Goal: Information Seeking & Learning: Learn about a topic

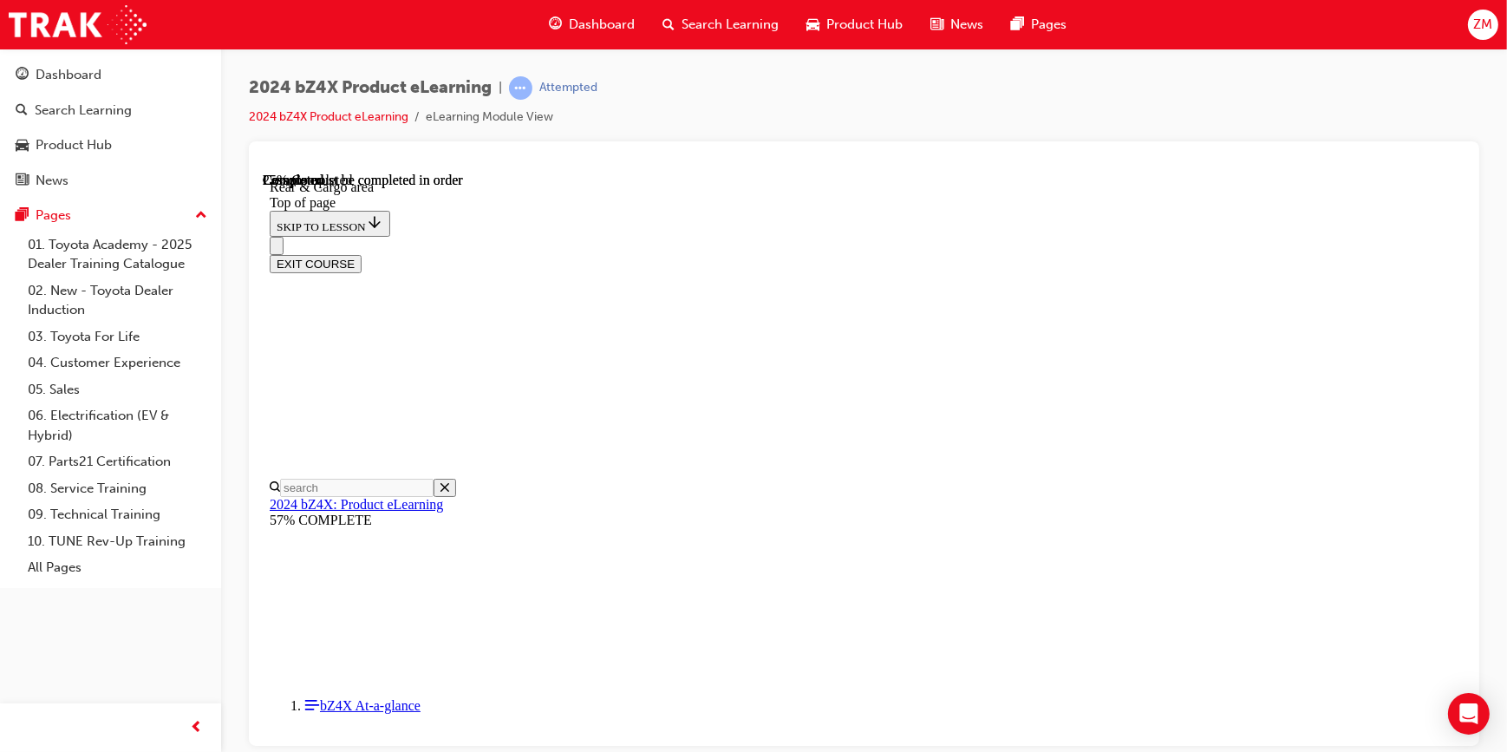
scroll to position [552, 0]
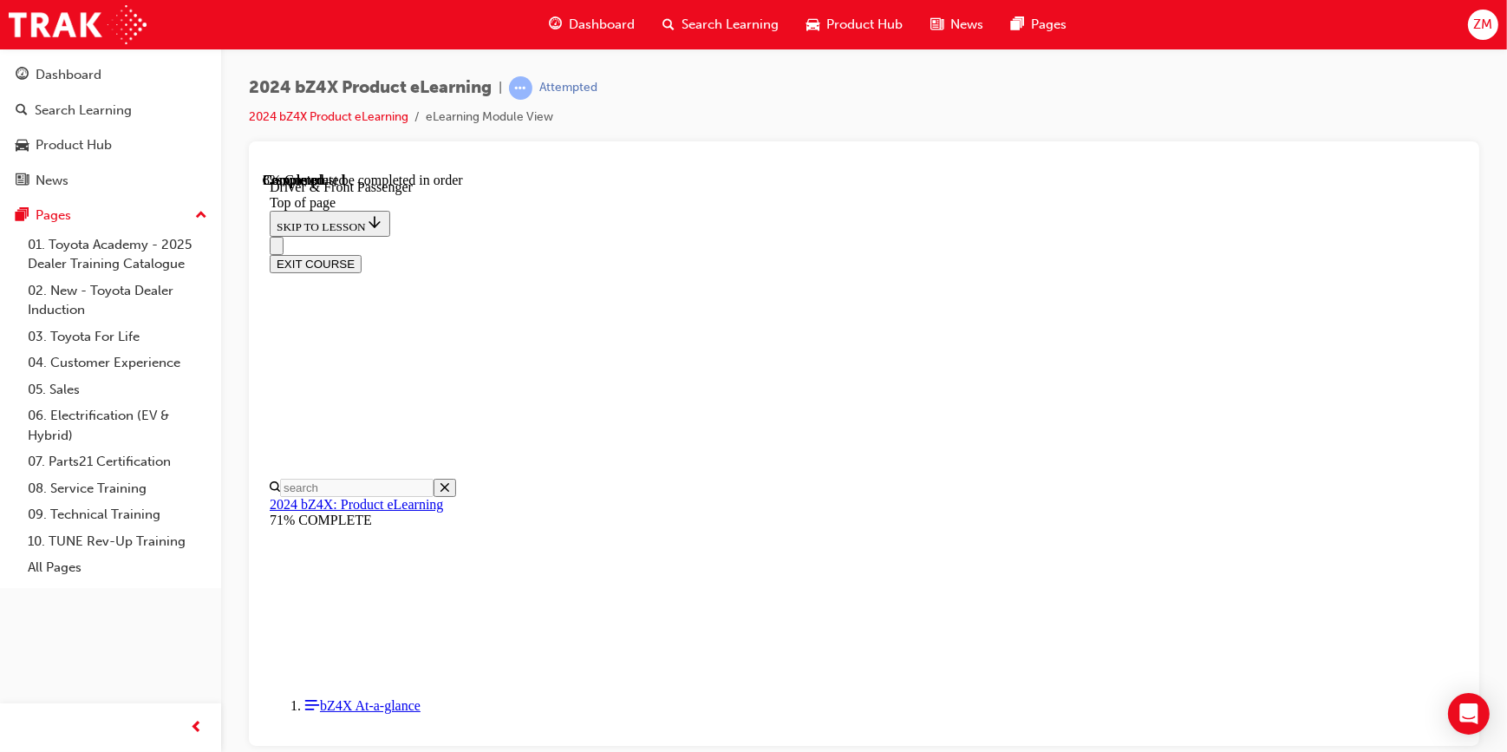
scroll to position [104, 0]
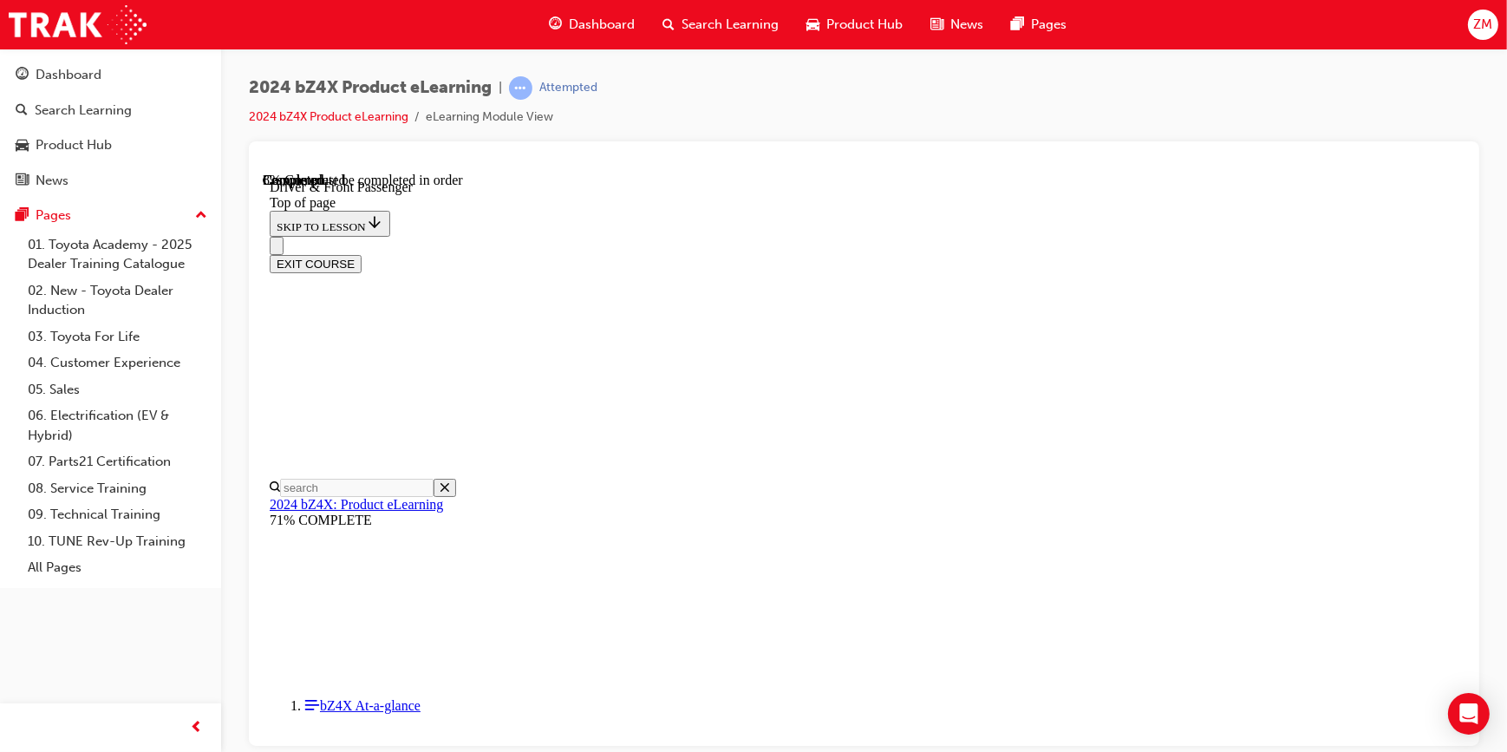
scroll to position [619, 0]
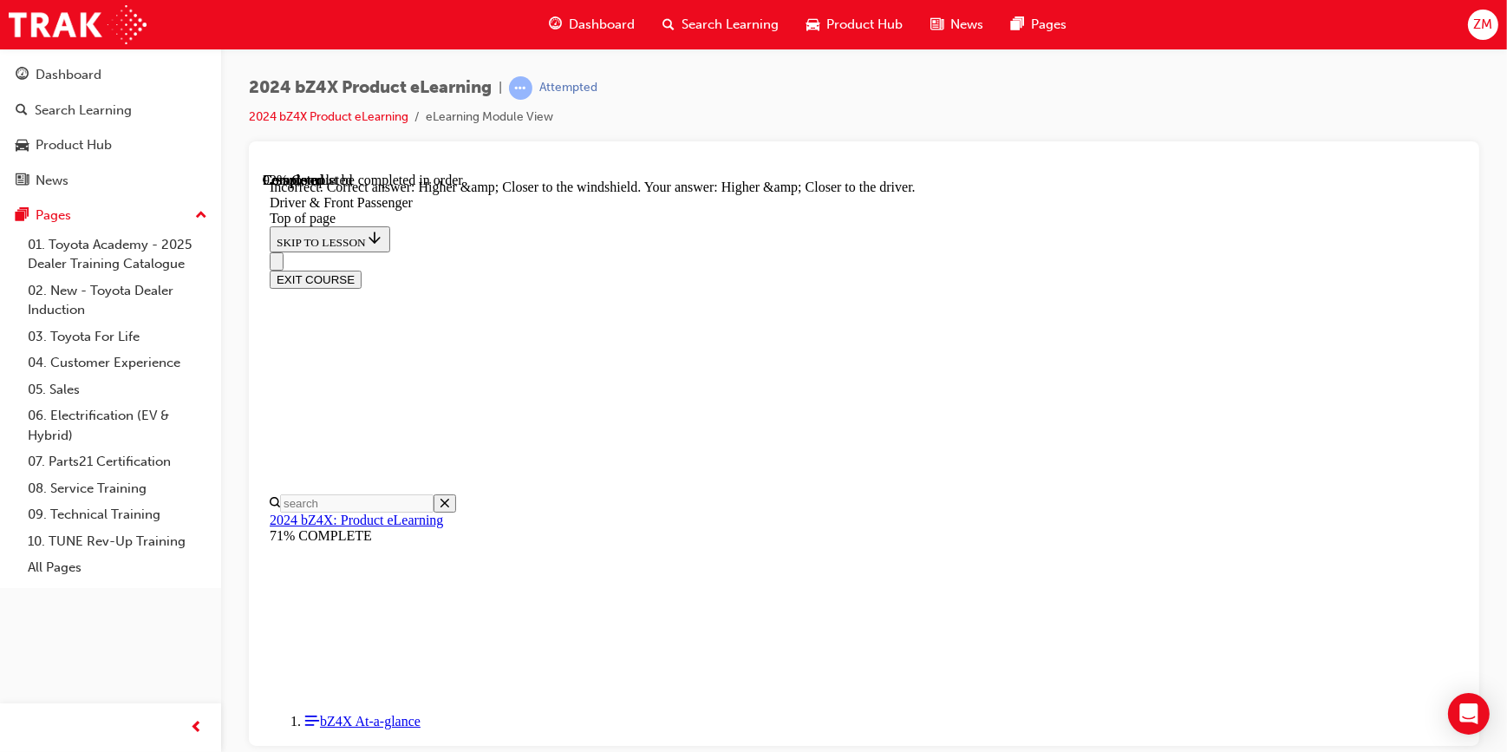
scroll to position [4293, 0]
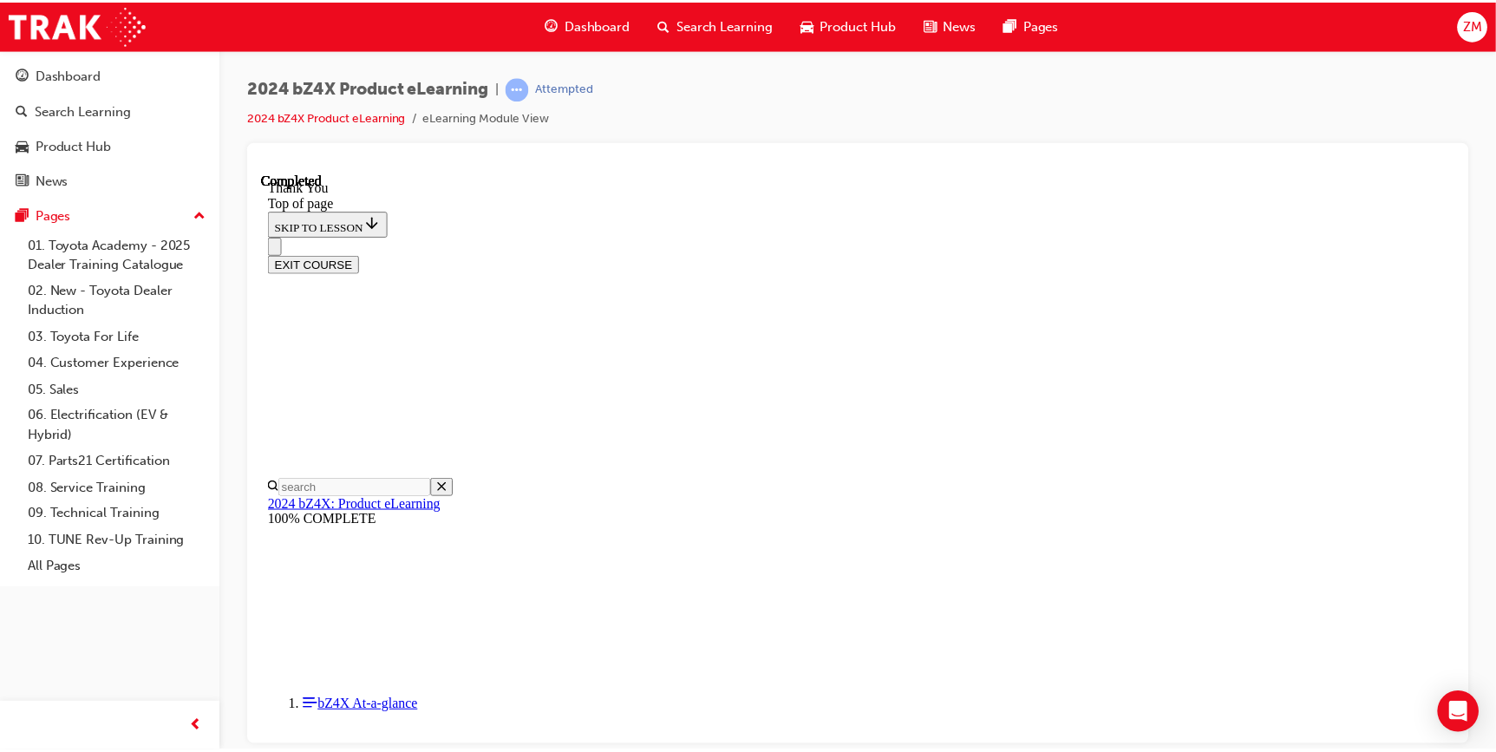
scroll to position [758, 0]
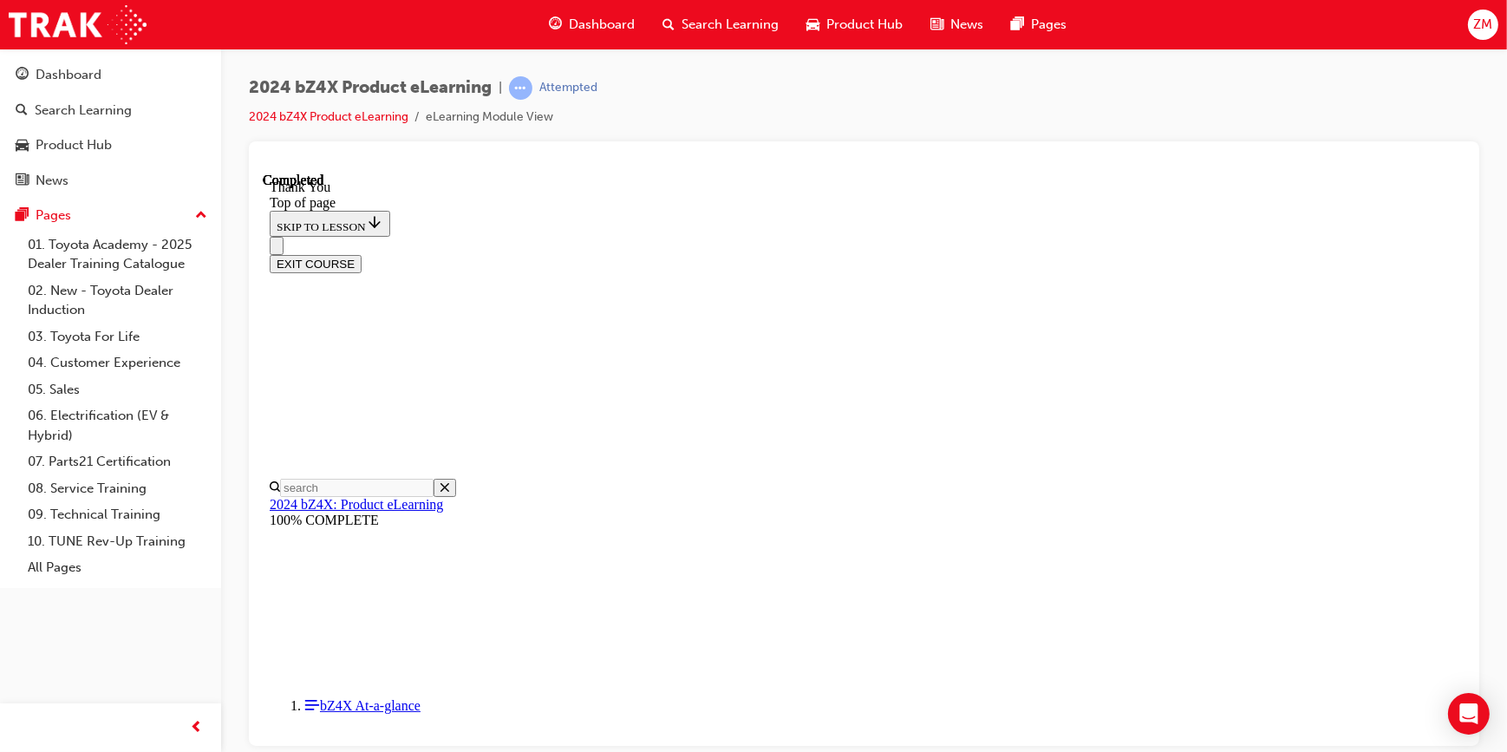
click at [361, 254] on button "EXIT COURSE" at bounding box center [315, 263] width 92 height 18
click at [93, 80] on div "Dashboard" at bounding box center [69, 75] width 66 height 20
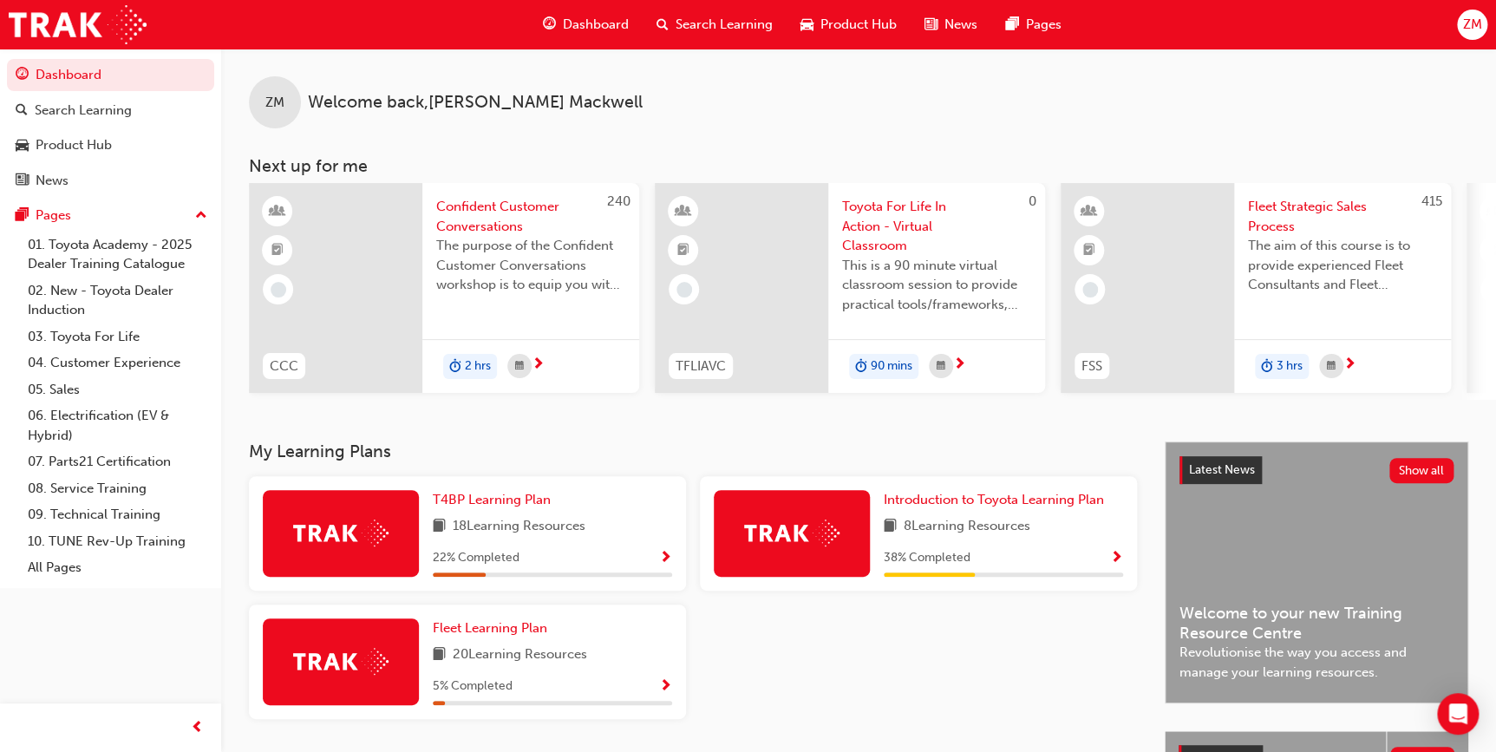
click at [1078, 558] on div "38 % Completed" at bounding box center [1003, 558] width 239 height 22
click at [1112, 565] on span "Show Progress" at bounding box center [1116, 559] width 13 height 16
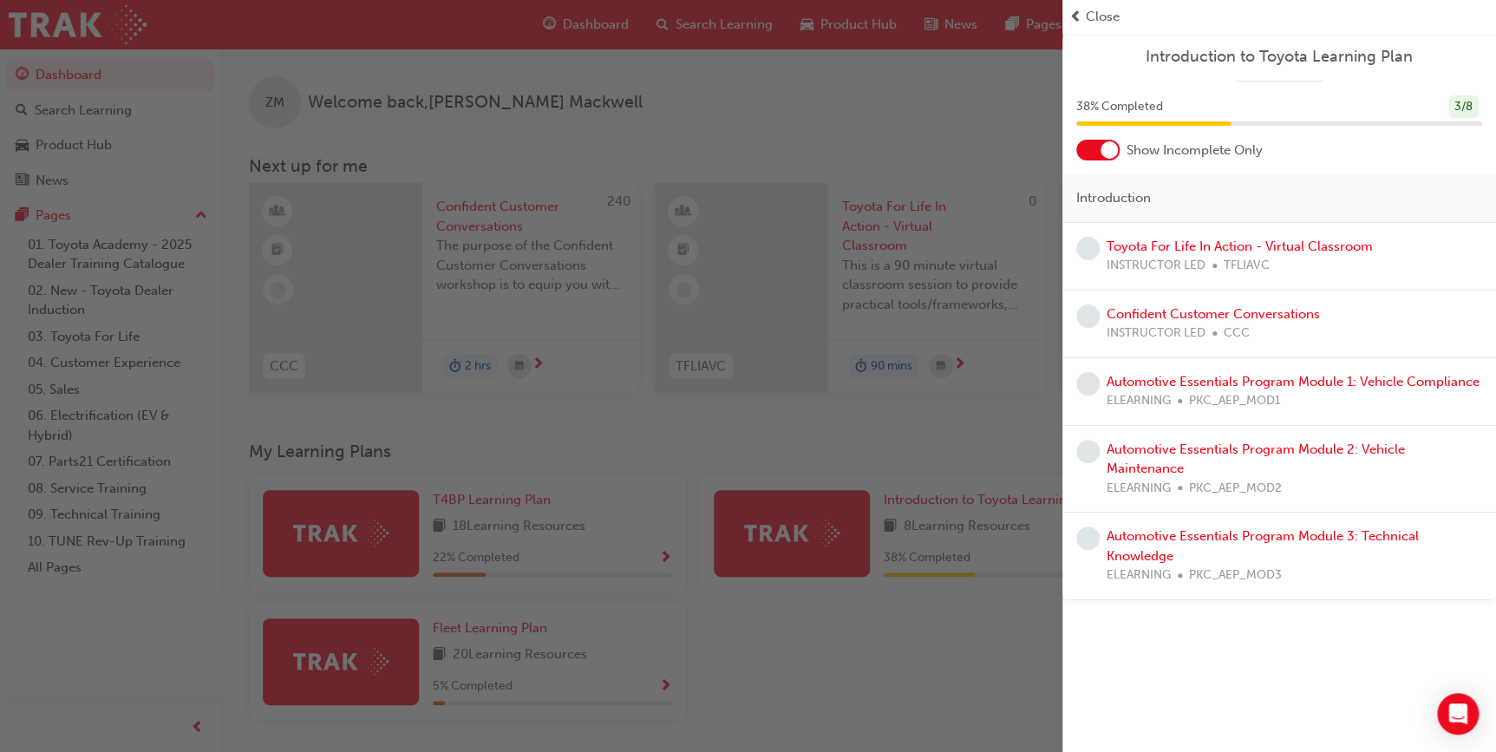
click at [1074, 11] on span "prev-icon" at bounding box center [1075, 17] width 13 height 20
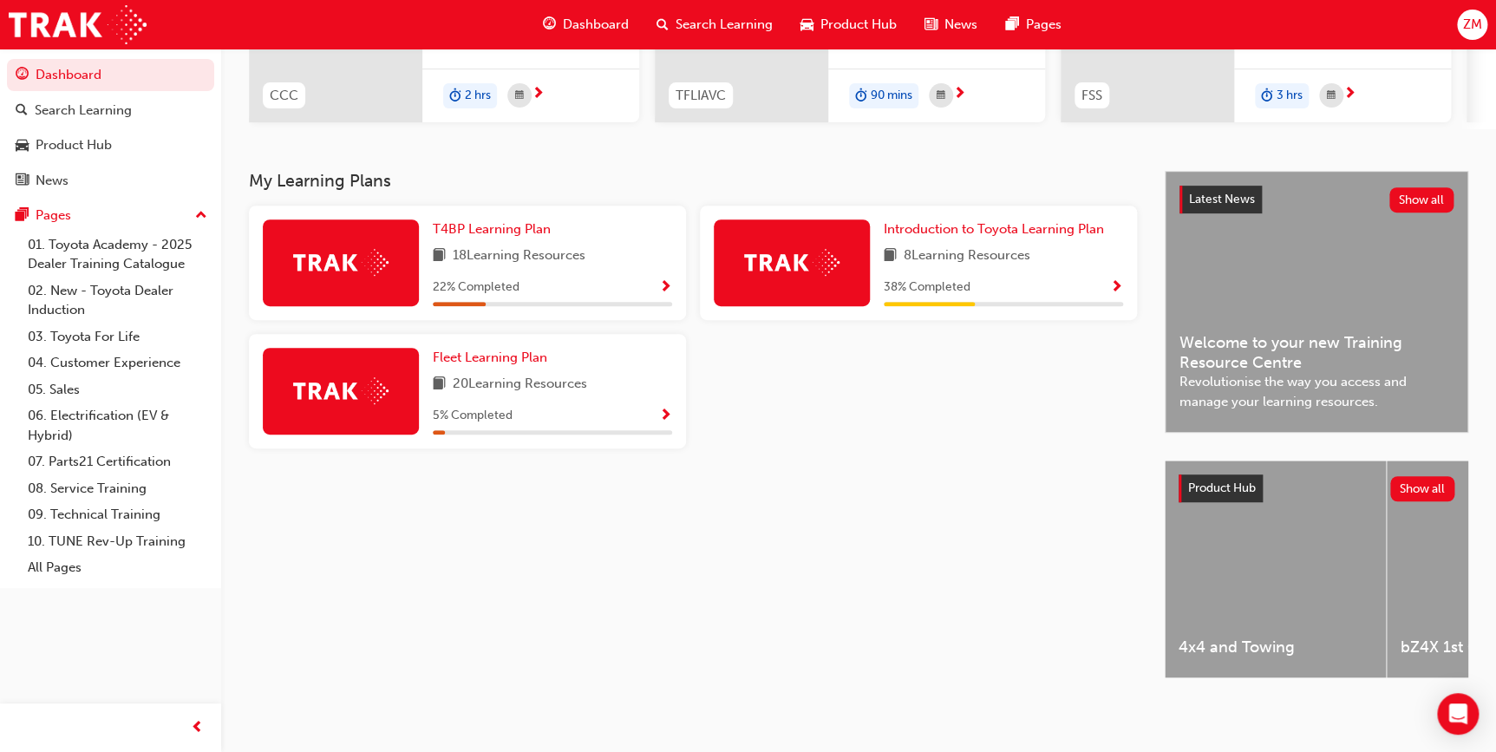
click at [841, 17] on span "Product Hub" at bounding box center [858, 25] width 76 height 20
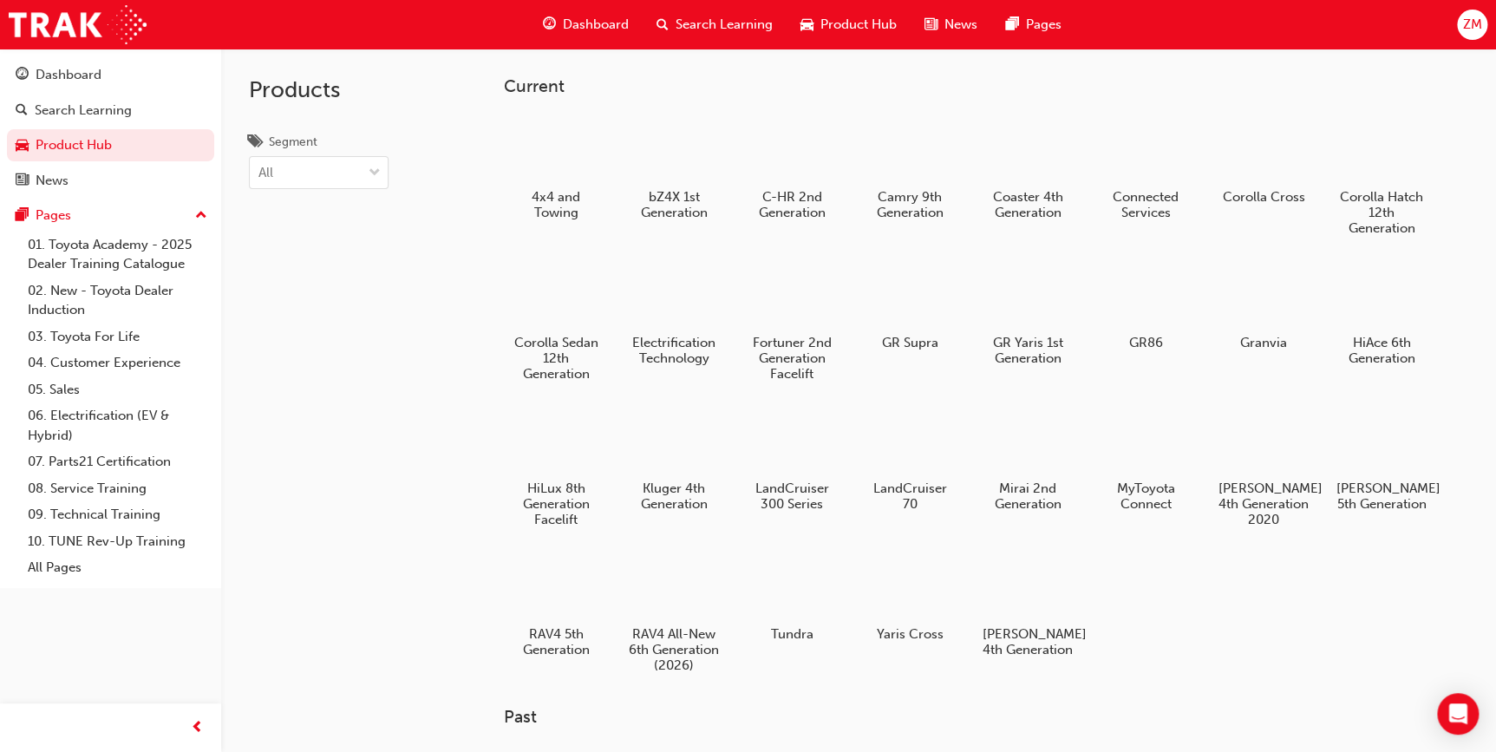
click at [800, 602] on div at bounding box center [792, 586] width 91 height 65
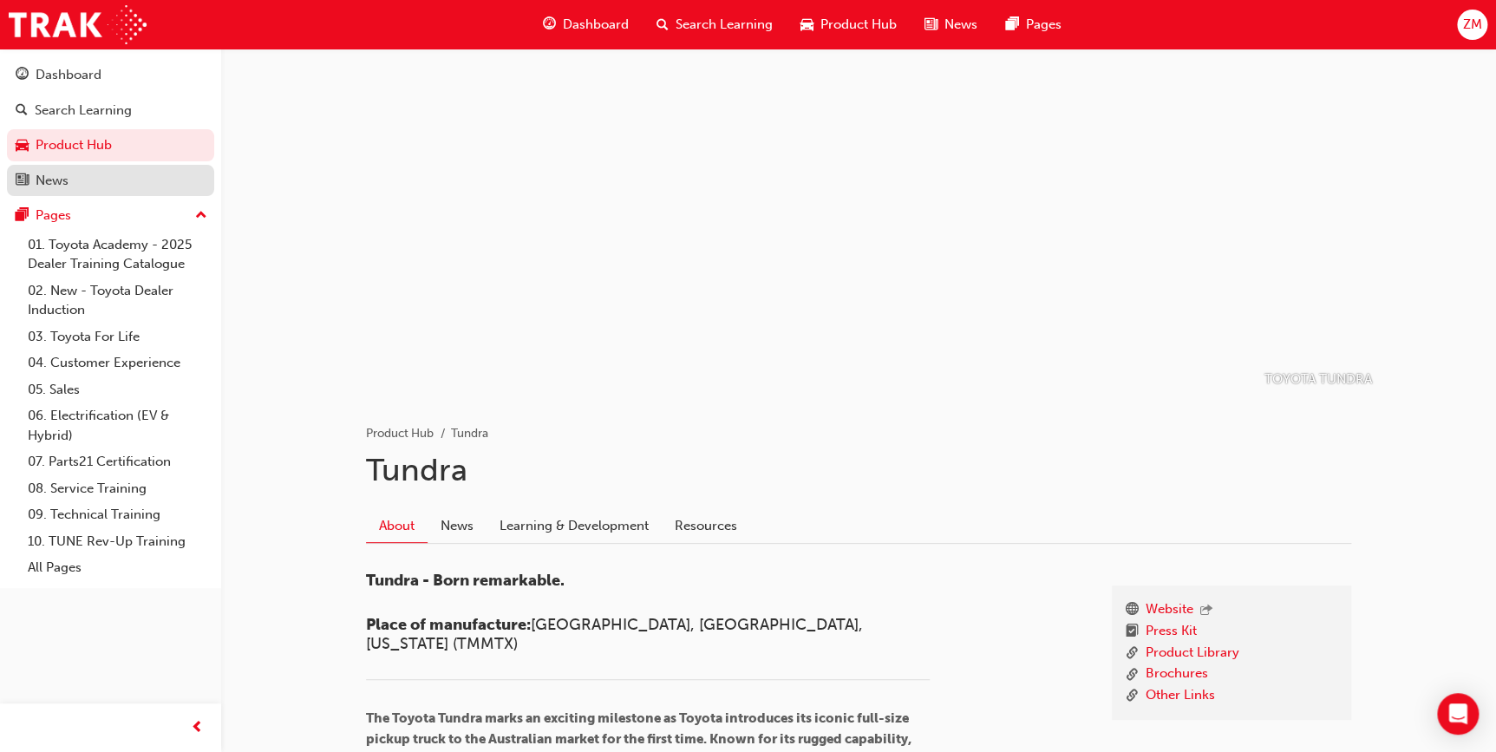
click at [88, 186] on div "News" at bounding box center [111, 181] width 190 height 22
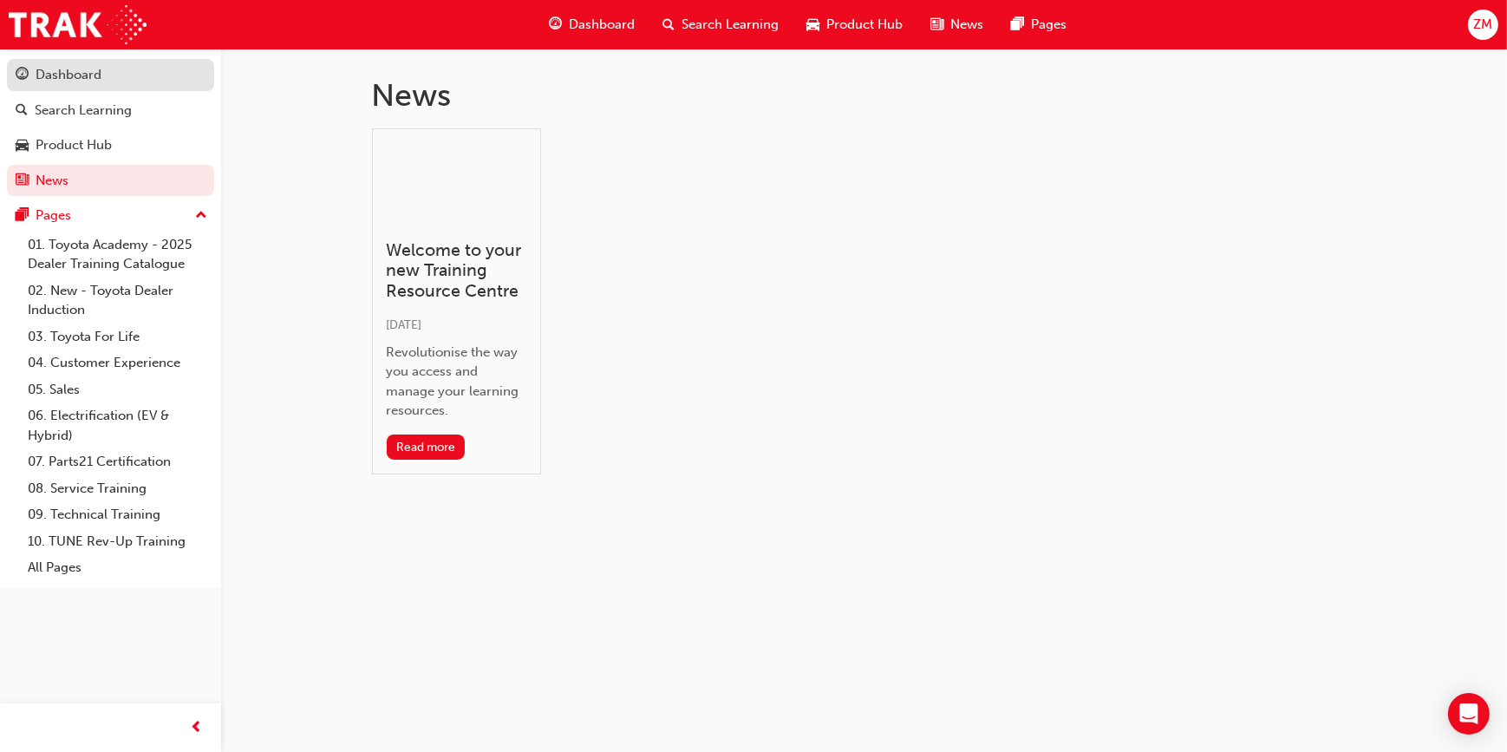
click at [101, 77] on div "Dashboard" at bounding box center [111, 75] width 190 height 22
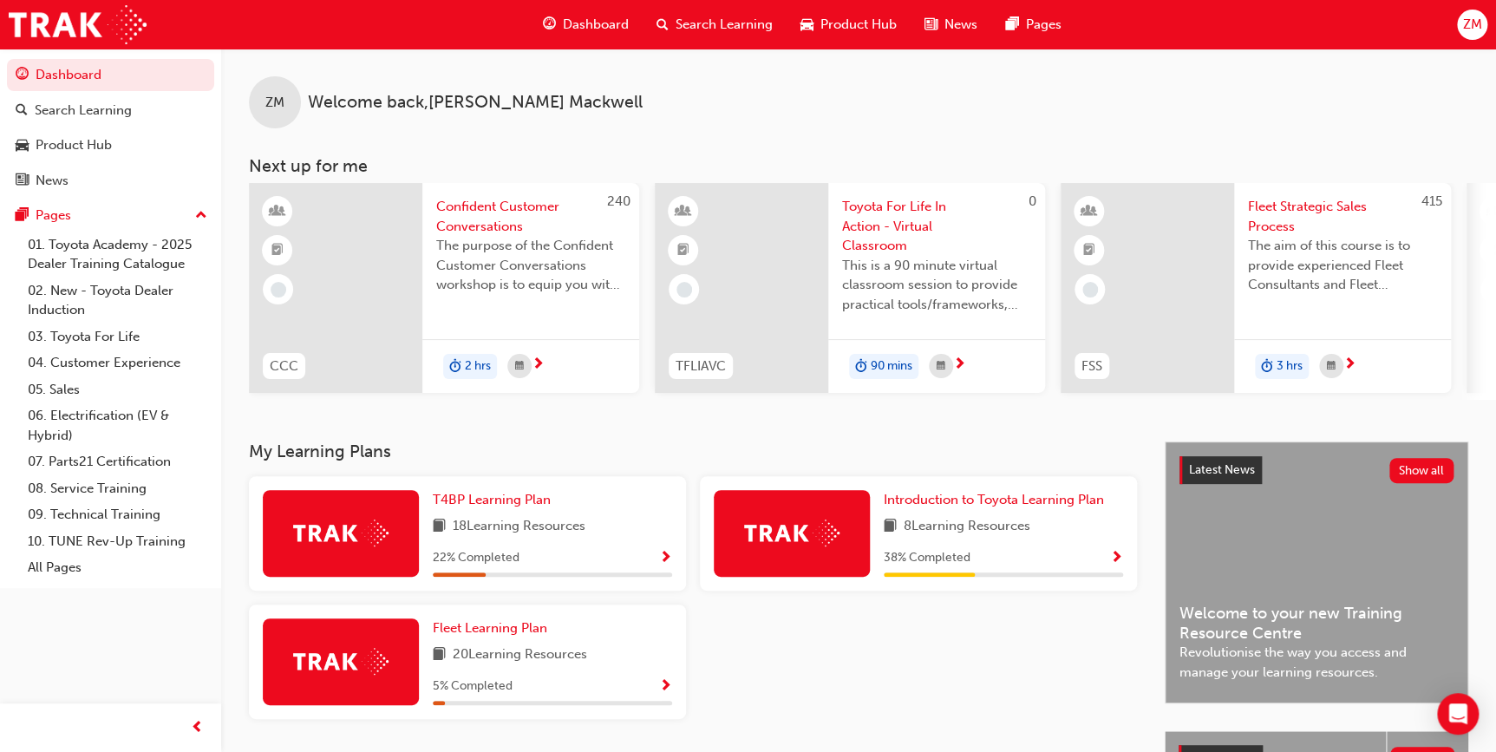
click at [659, 566] on span "Show Progress" at bounding box center [665, 559] width 13 height 16
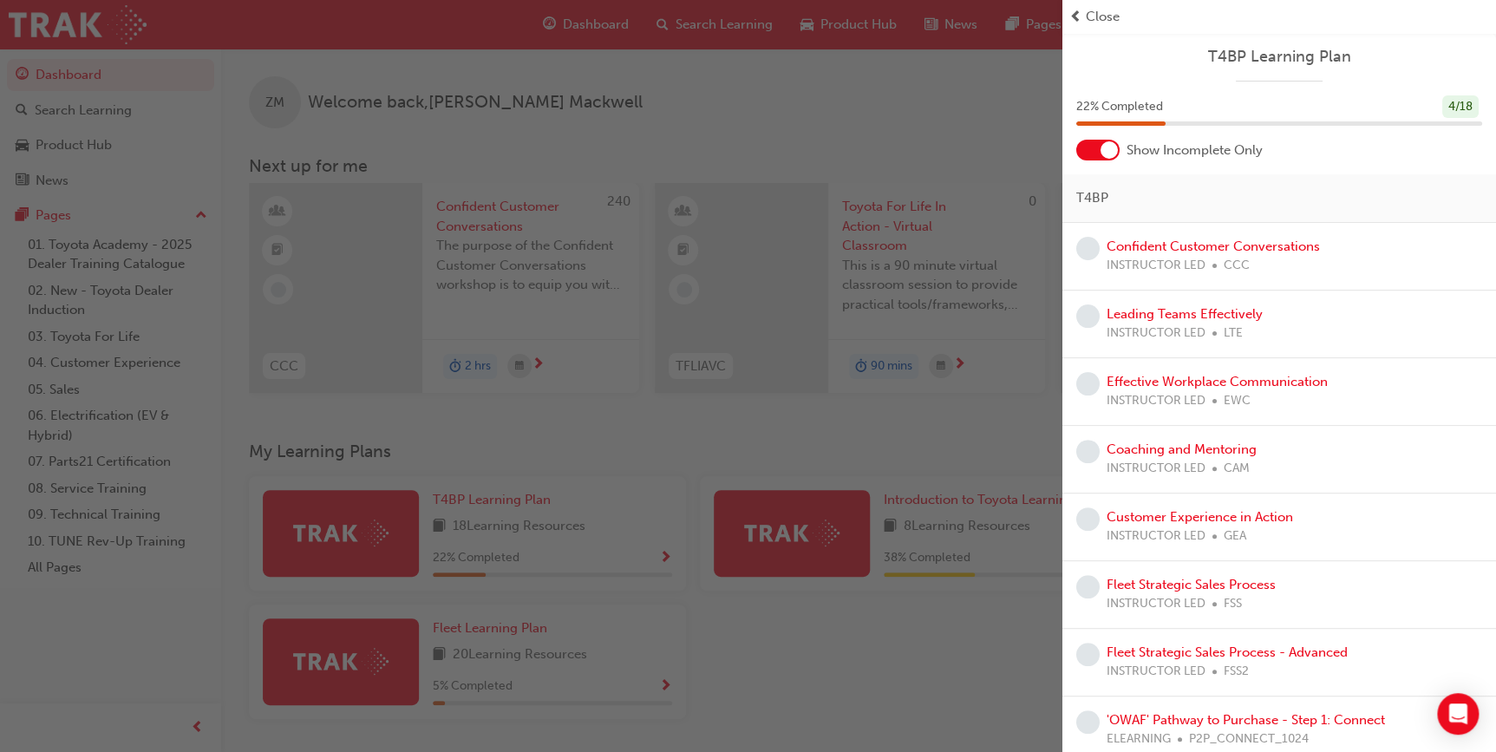
click at [1113, 150] on div at bounding box center [1108, 149] width 17 height 17
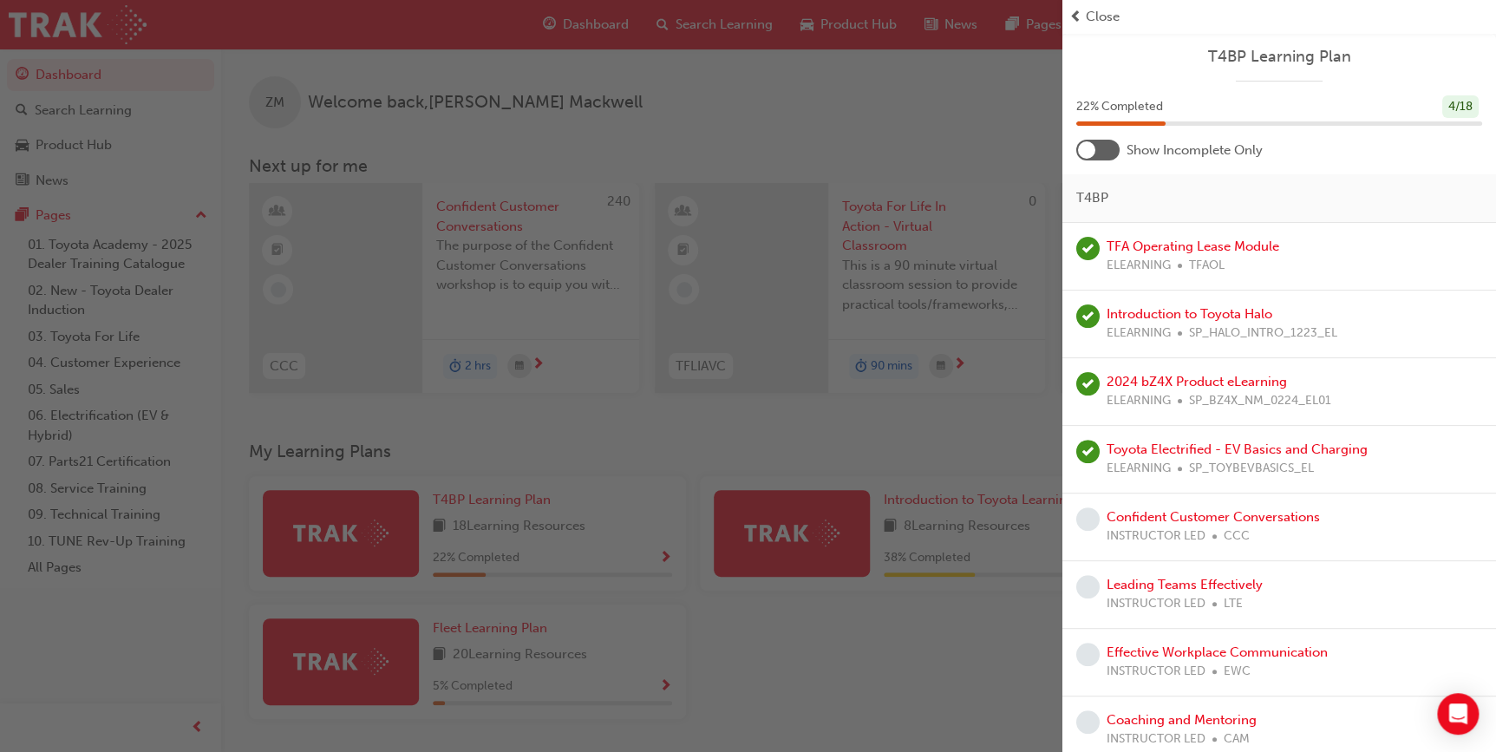
click at [1104, 150] on div at bounding box center [1097, 150] width 43 height 21
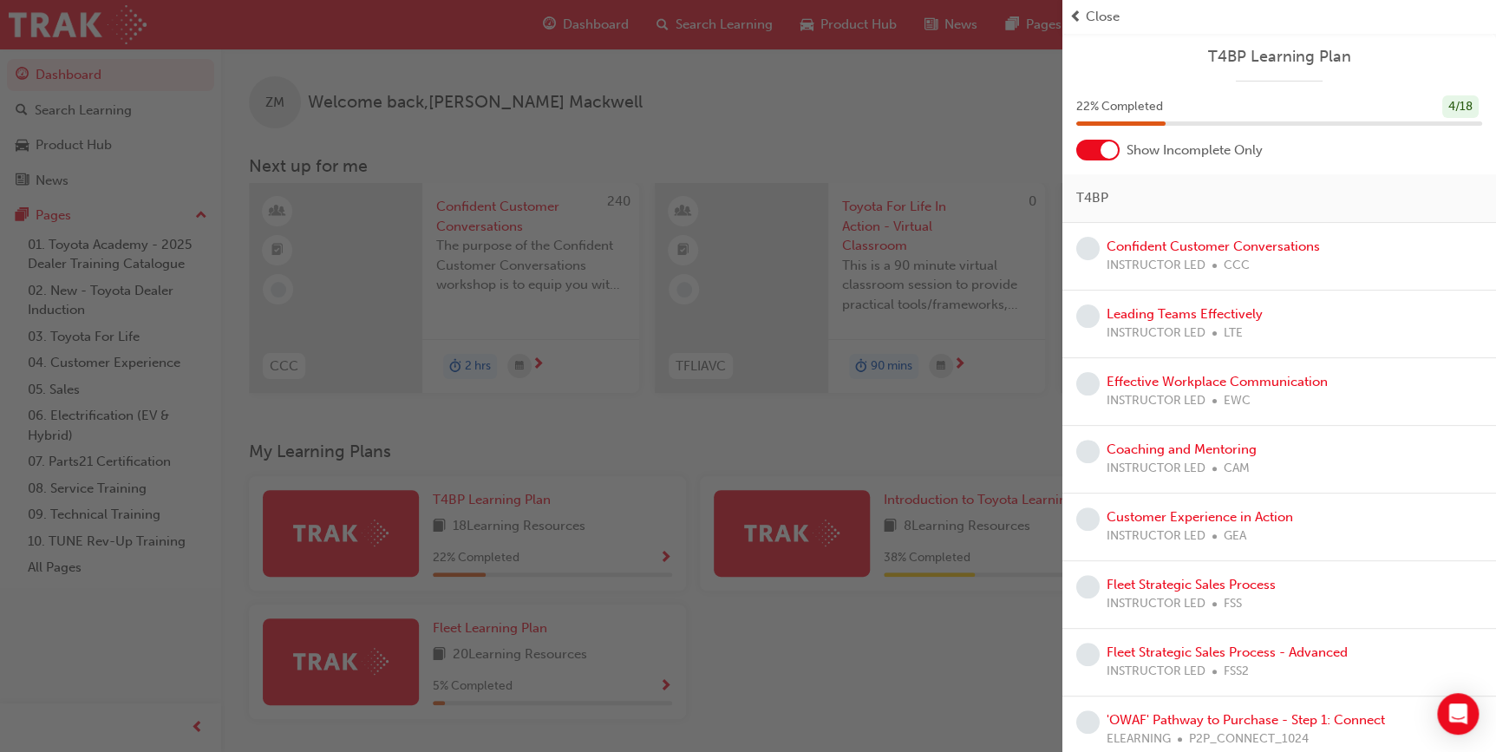
click at [990, 420] on div "button" at bounding box center [531, 376] width 1062 height 752
